Goal: Task Accomplishment & Management: Use online tool/utility

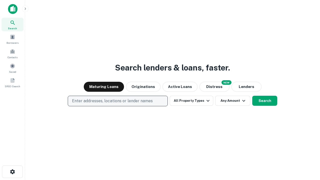
click at [118, 101] on p "Enter addresses, locations or lender names" at bounding box center [112, 101] width 81 height 6
type input "**********"
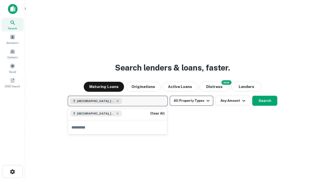
click at [192, 101] on button "All Property Types" at bounding box center [192, 101] width 44 height 10
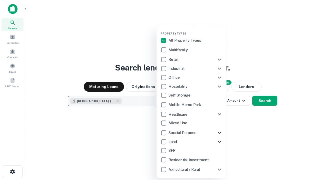
click at [196, 30] on button "button" at bounding box center [196, 30] width 70 height 0
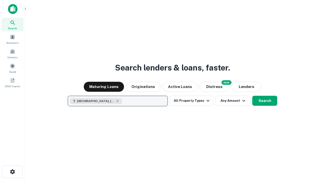
scroll to position [8, 0]
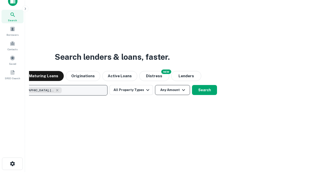
click at [155, 85] on button "Any Amount" at bounding box center [172, 90] width 35 height 10
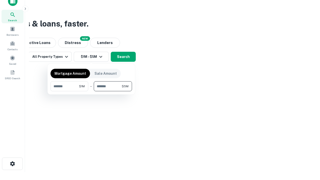
type input "*******"
click at [91, 91] on button "button" at bounding box center [92, 91] width 82 height 0
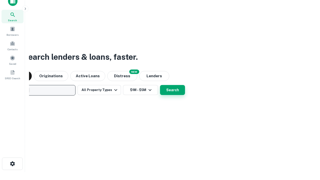
click at [160, 85] on button "Search" at bounding box center [172, 90] width 25 height 10
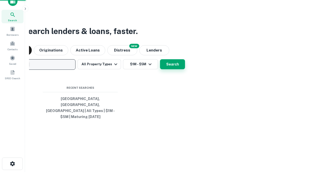
scroll to position [16, 142]
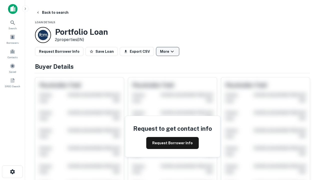
click at [168, 52] on button "More" at bounding box center [167, 51] width 23 height 9
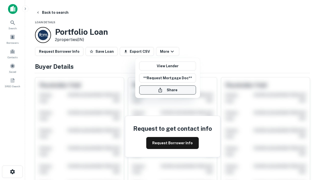
click at [168, 90] on button "Share" at bounding box center [167, 90] width 57 height 9
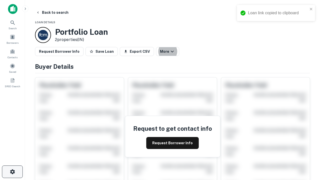
click at [12, 172] on icon "button" at bounding box center [13, 172] width 6 height 6
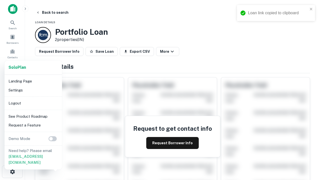
click at [33, 103] on li "Logout" at bounding box center [34, 103] width 54 height 9
